Goal: Find specific page/section: Find specific page/section

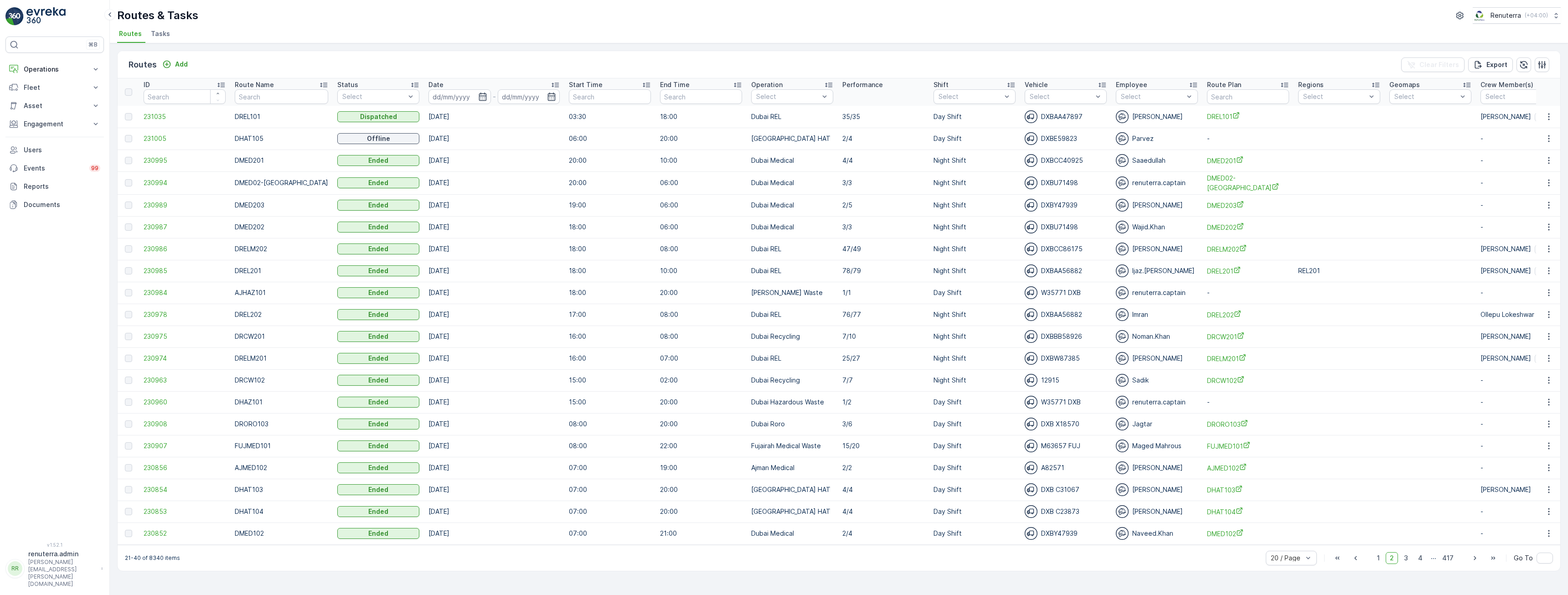
drag, startPoint x: 1382, startPoint y: 564, endPoint x: 1005, endPoint y: 346, distance: 435.5
click at [1382, 564] on span "1" at bounding box center [1377, 558] width 11 height 12
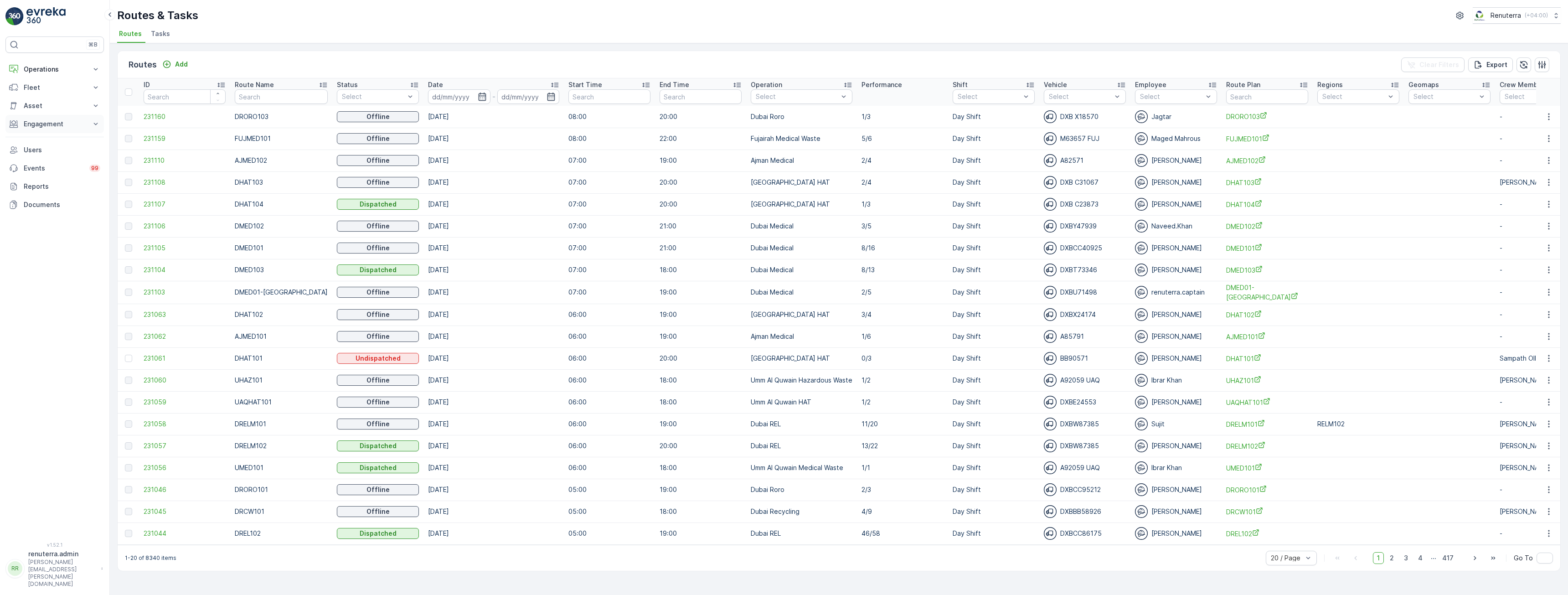
click at [60, 128] on p "Engagement" at bounding box center [55, 124] width 62 height 9
click at [37, 139] on p "Insights" at bounding box center [34, 139] width 23 height 9
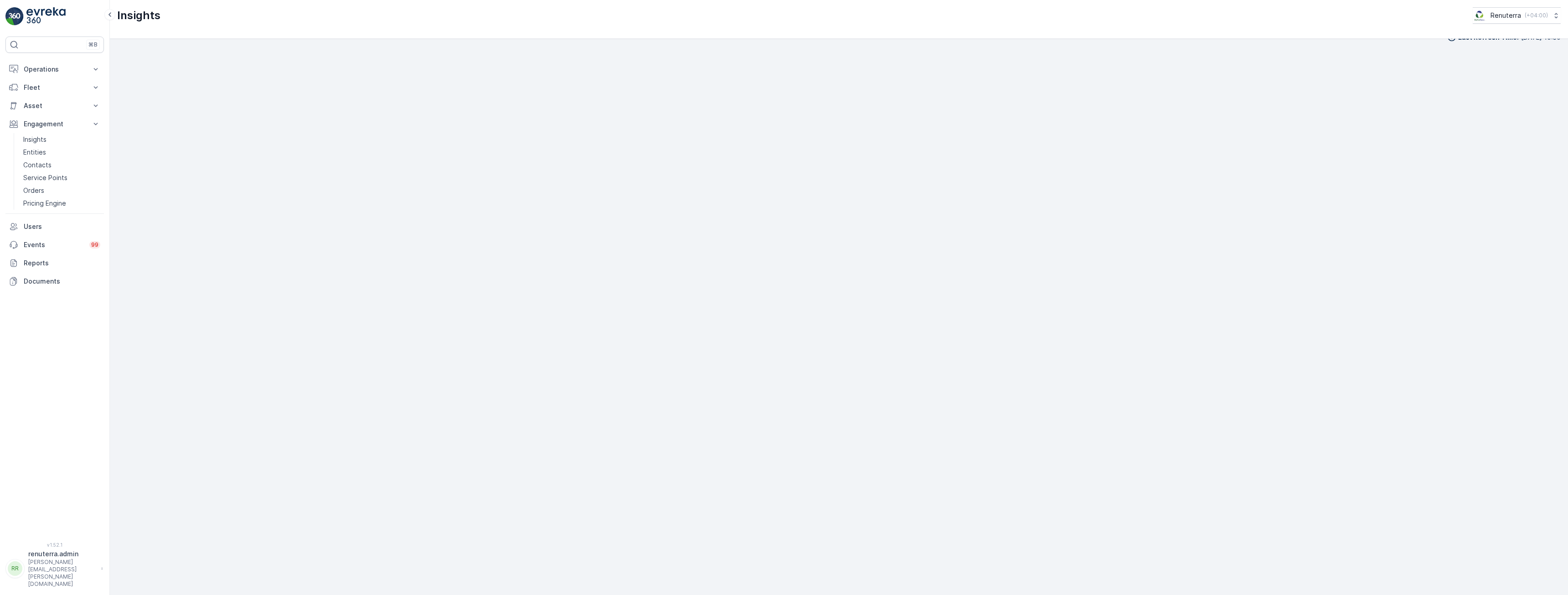
scroll to position [18, 0]
click at [56, 128] on p "Engagement" at bounding box center [55, 124] width 62 height 9
click at [44, 138] on p "Insights" at bounding box center [34, 139] width 23 height 9
click at [24, 142] on p "Insights" at bounding box center [34, 139] width 23 height 9
